Goal: Navigation & Orientation: Understand site structure

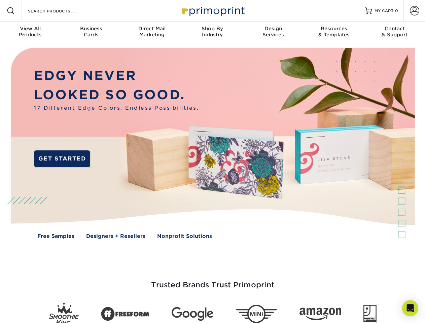
click at [212, 161] on img at bounding box center [212, 148] width 420 height 210
click at [11, 11] on span at bounding box center [11, 11] width 8 height 8
click at [414, 11] on span at bounding box center [414, 10] width 9 height 9
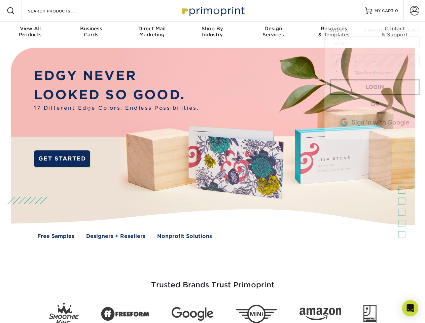
click at [30, 32] on div "View All Products" at bounding box center [30, 32] width 61 height 12
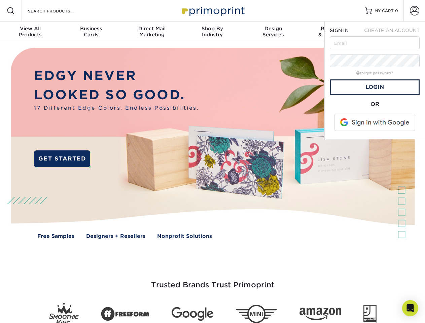
click at [91, 32] on div "Business Cards" at bounding box center [91, 32] width 61 height 12
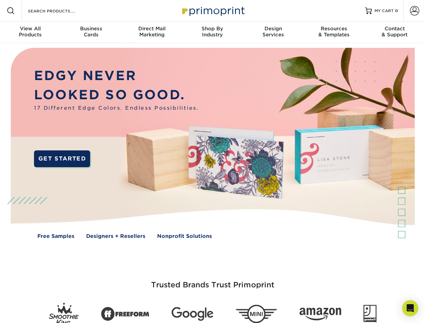
click at [152, 32] on div "Direct Mail Marketing" at bounding box center [151, 32] width 61 height 12
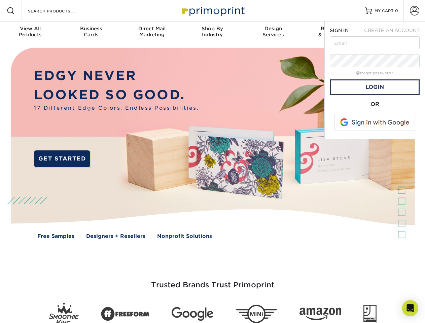
click at [212, 32] on div "Shop By Industry" at bounding box center [212, 32] width 61 height 12
click at [273, 32] on div "Design Services" at bounding box center [273, 32] width 61 height 12
click at [334, 32] on span "SIGN IN" at bounding box center [339, 30] width 19 height 5
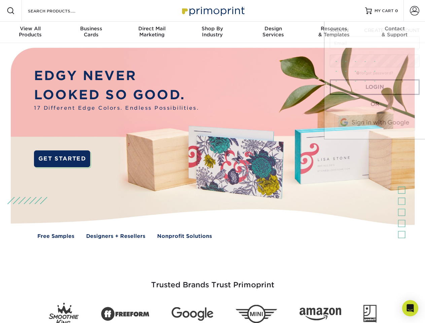
click at [395, 32] on div "Contact & Support" at bounding box center [394, 32] width 61 height 12
